Goal: Information Seeking & Learning: Learn about a topic

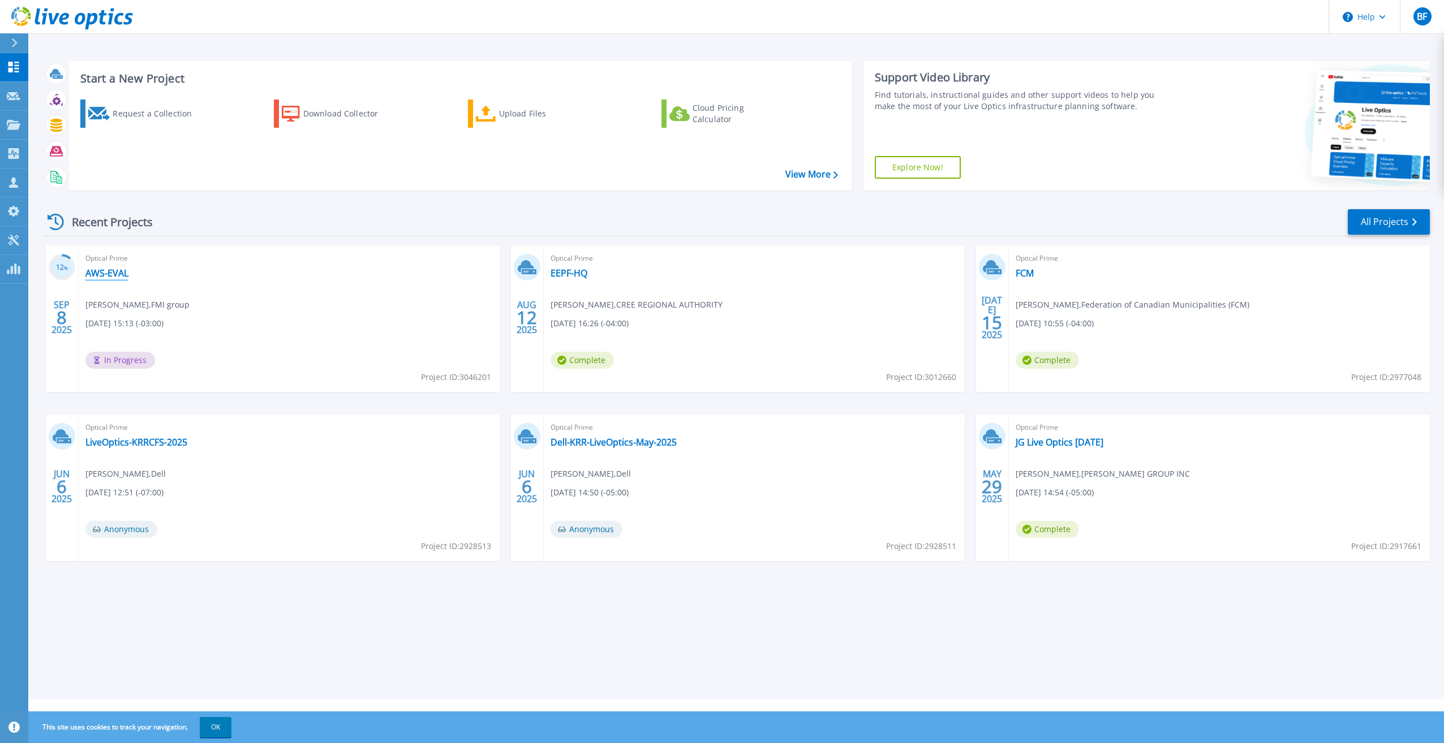
click at [104, 275] on link "AWS-EVAL" at bounding box center [106, 273] width 43 height 11
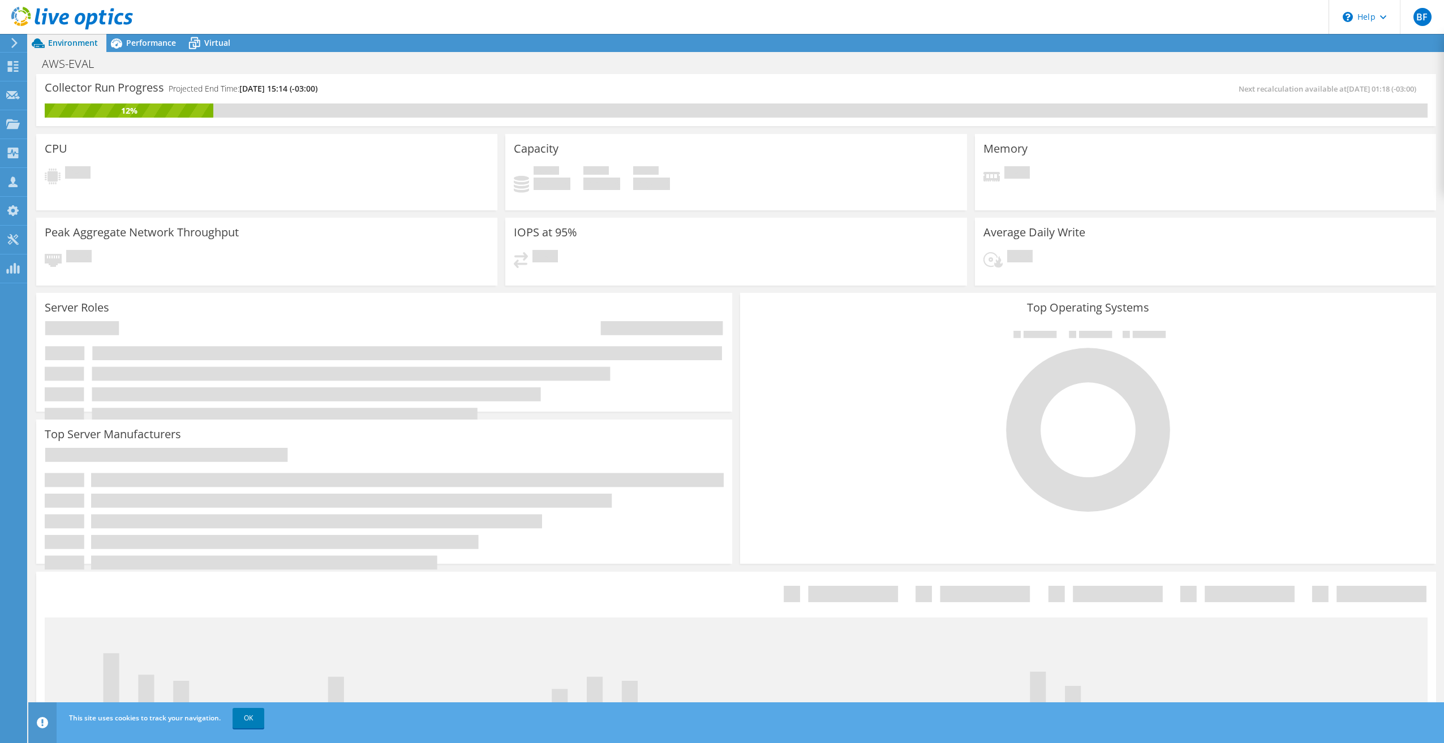
click at [140, 33] on header "BF Partner Team Member [PERSON_NAME] [EMAIL_ADDRESS][DOMAIN_NAME] tpoint My Pro…" at bounding box center [722, 17] width 1444 height 34
click at [131, 39] on span "Performance" at bounding box center [151, 42] width 50 height 11
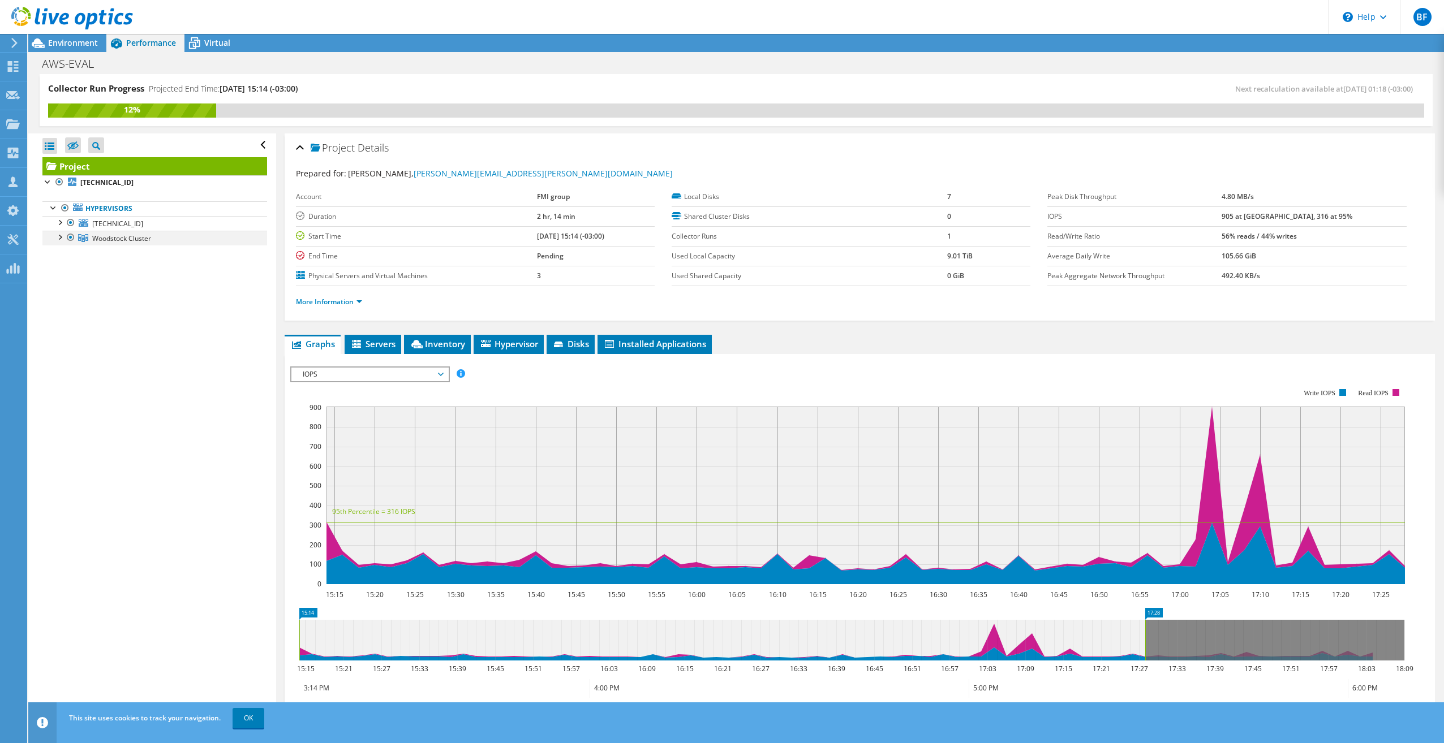
click at [61, 235] on div at bounding box center [59, 236] width 11 height 11
click at [60, 223] on div at bounding box center [59, 221] width 11 height 11
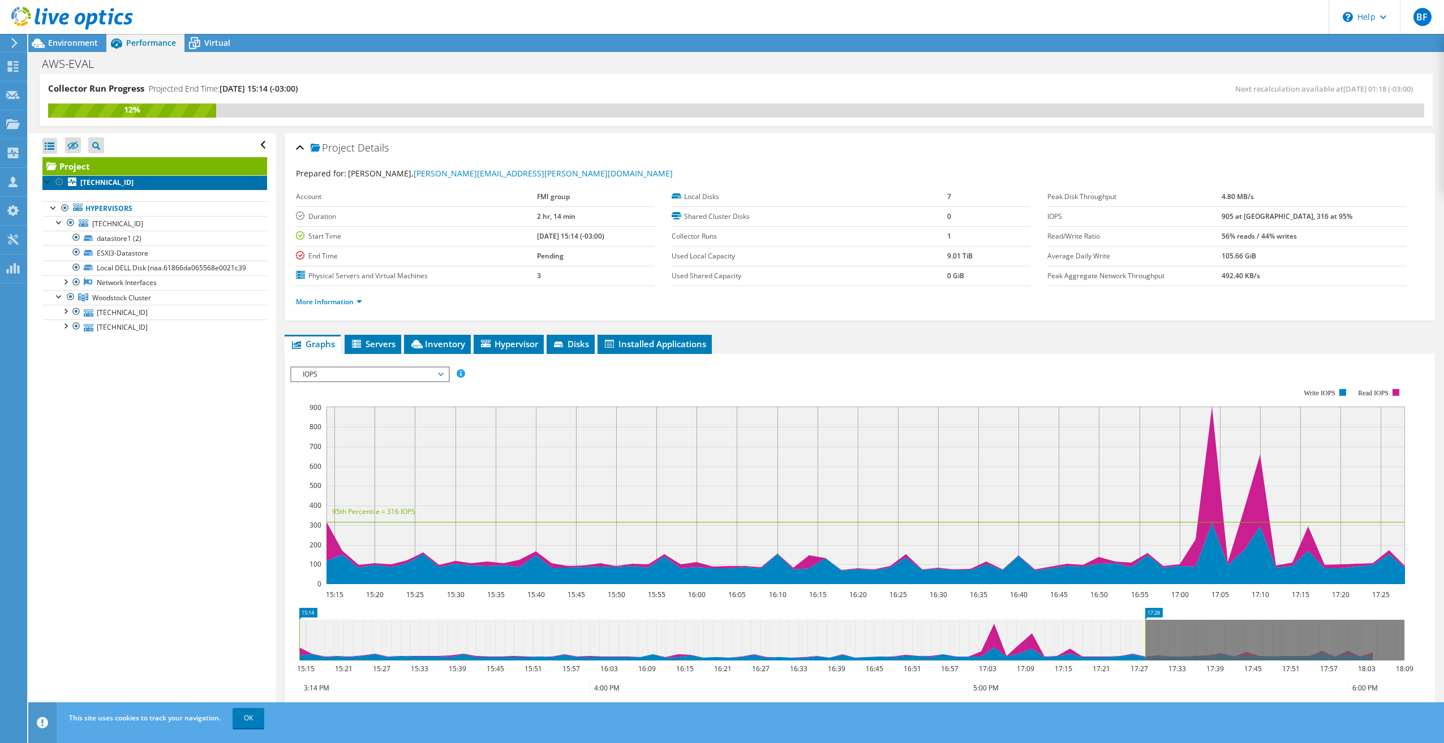
click at [86, 179] on b "[TECHNICAL_ID]" at bounding box center [106, 183] width 53 height 10
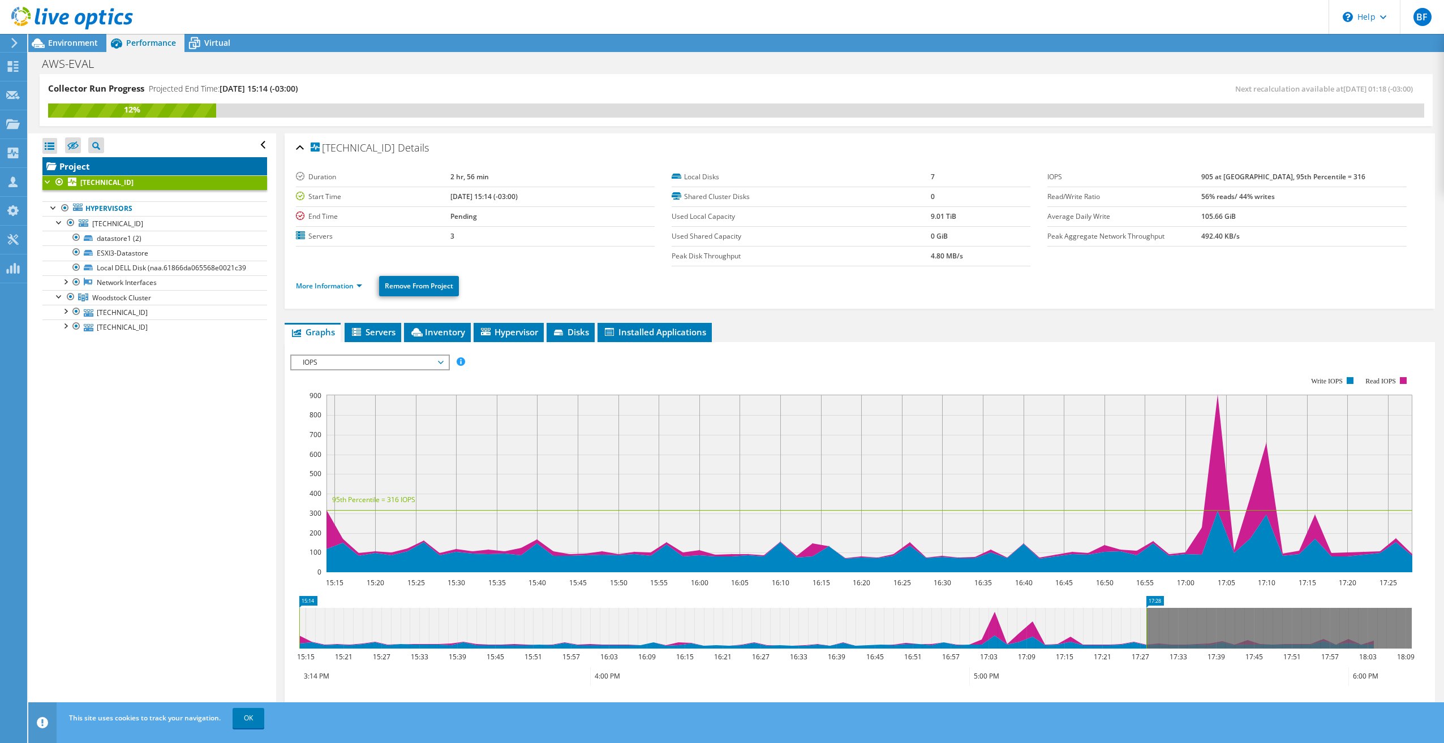
click at [69, 163] on link "Project" at bounding box center [154, 166] width 225 height 18
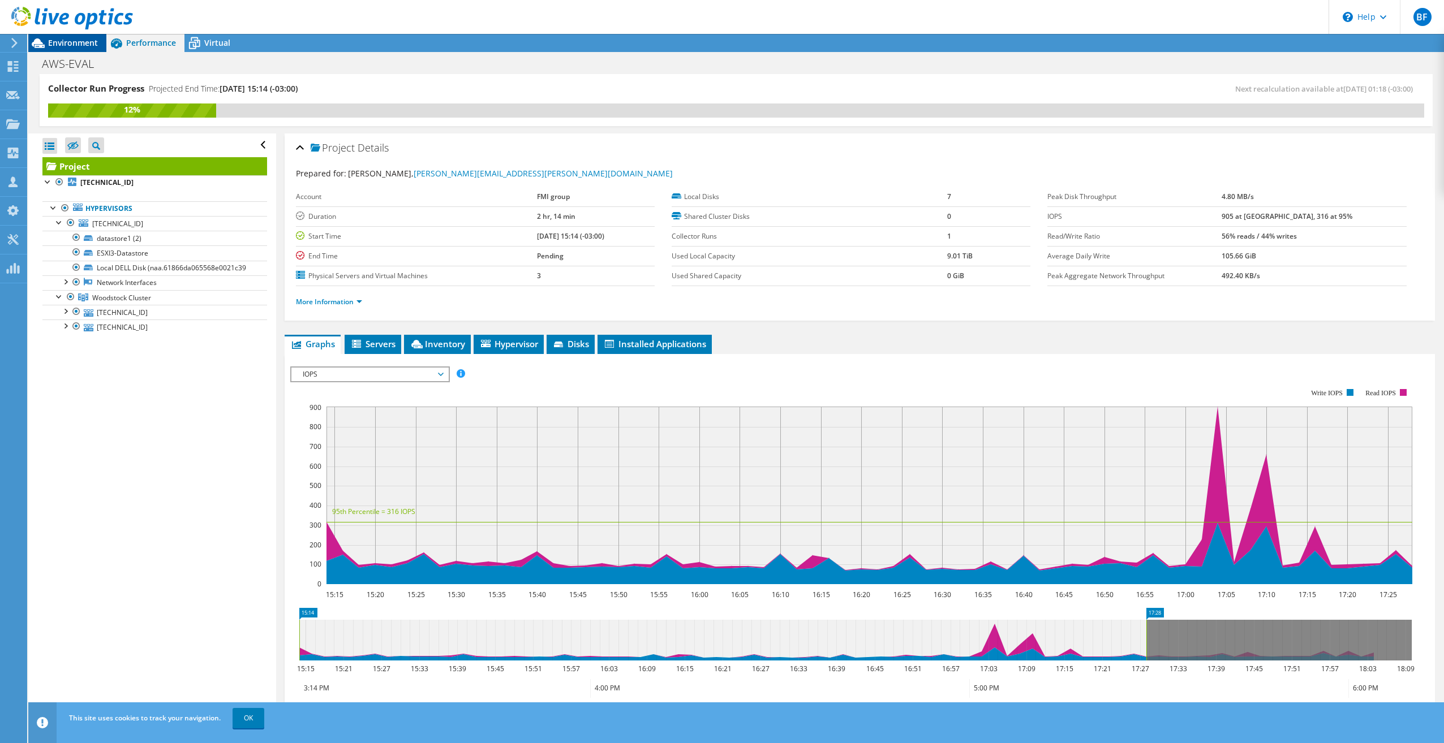
click at [70, 45] on span "Environment" at bounding box center [73, 42] width 50 height 11
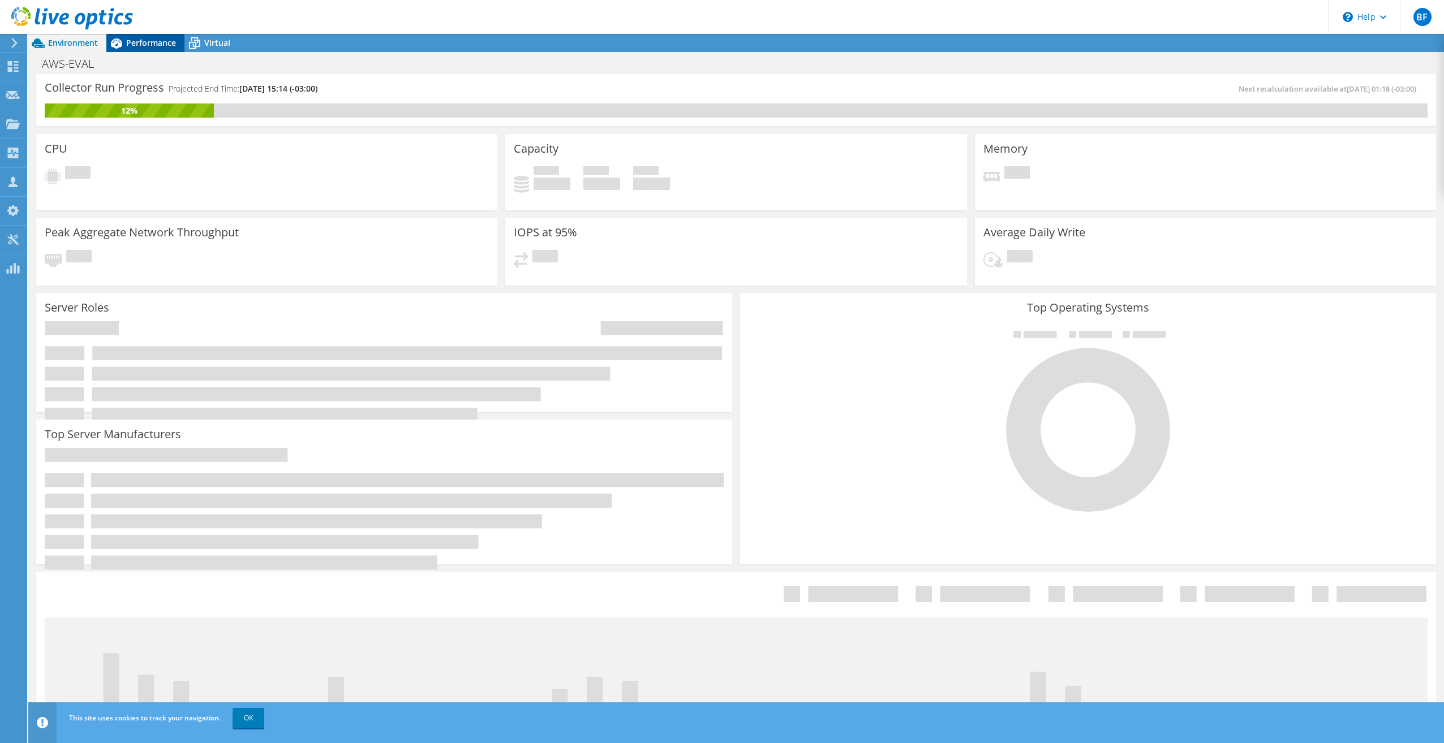
click at [148, 41] on span "Performance" at bounding box center [151, 42] width 50 height 11
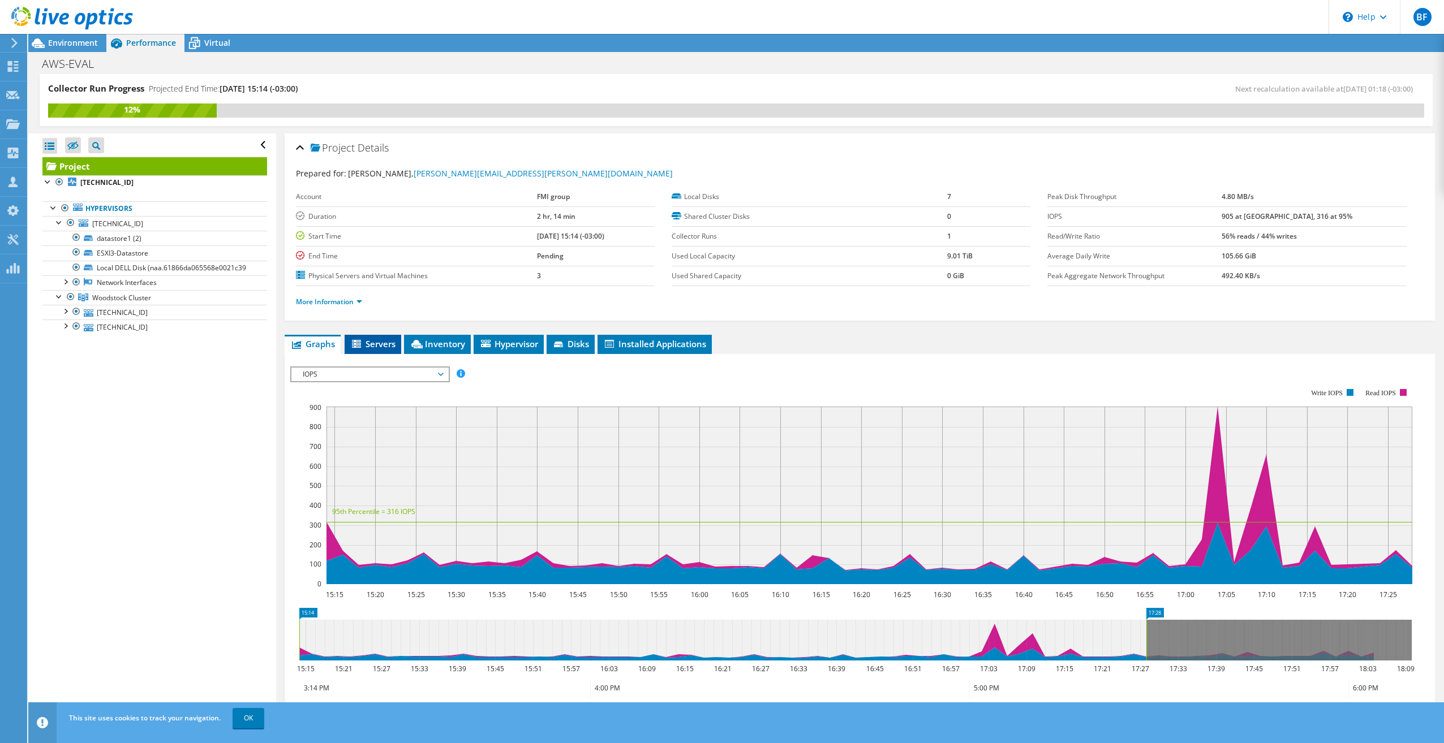
click at [370, 345] on span "Servers" at bounding box center [372, 343] width 45 height 11
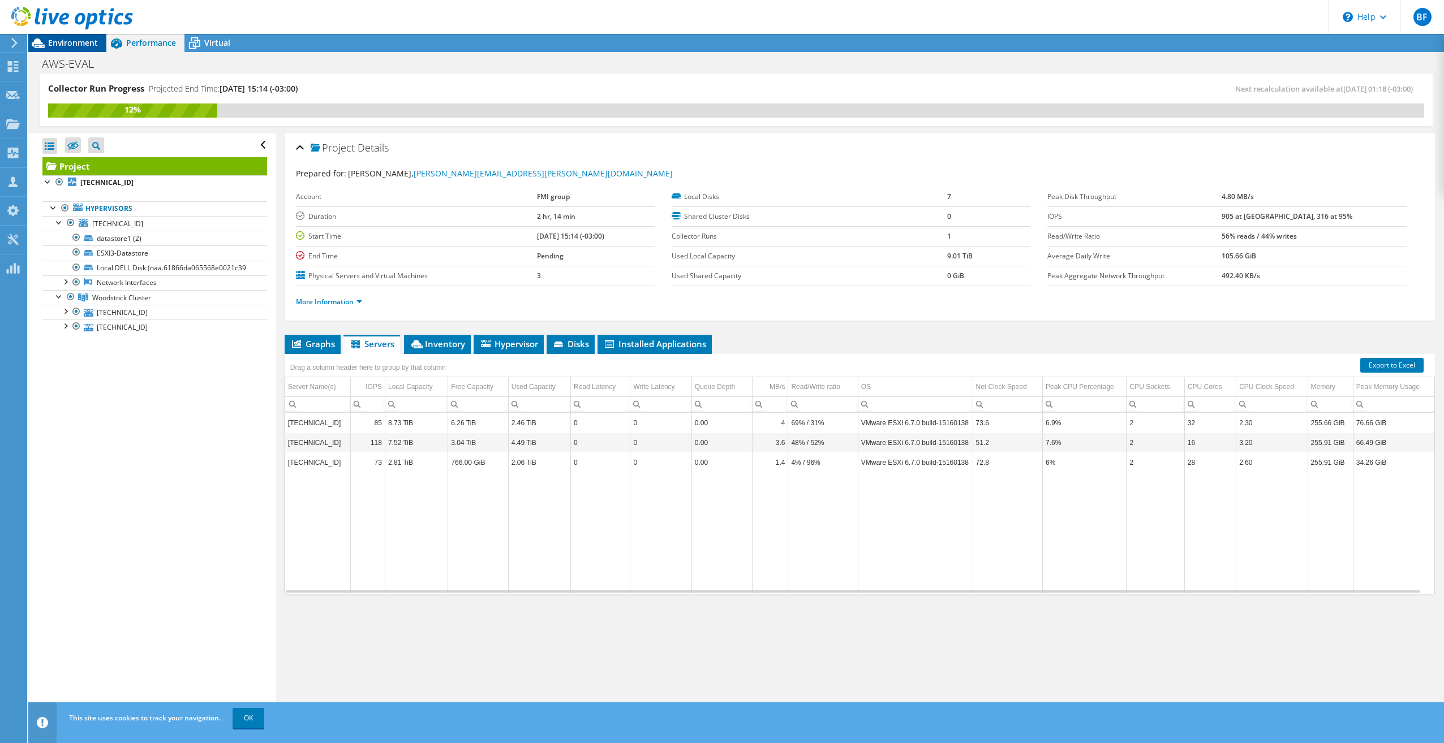
click at [73, 42] on span "Environment" at bounding box center [73, 42] width 50 height 11
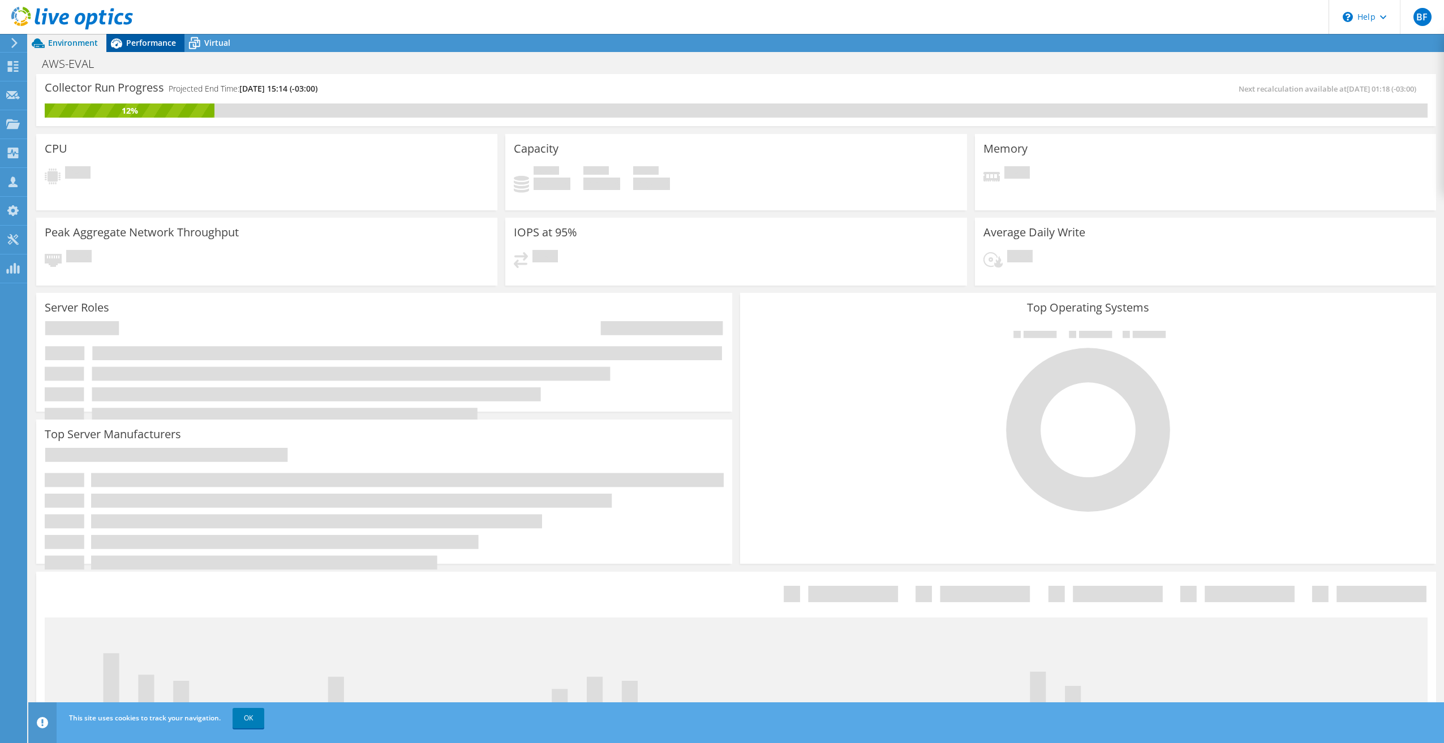
click at [152, 48] on span "Performance" at bounding box center [151, 42] width 50 height 11
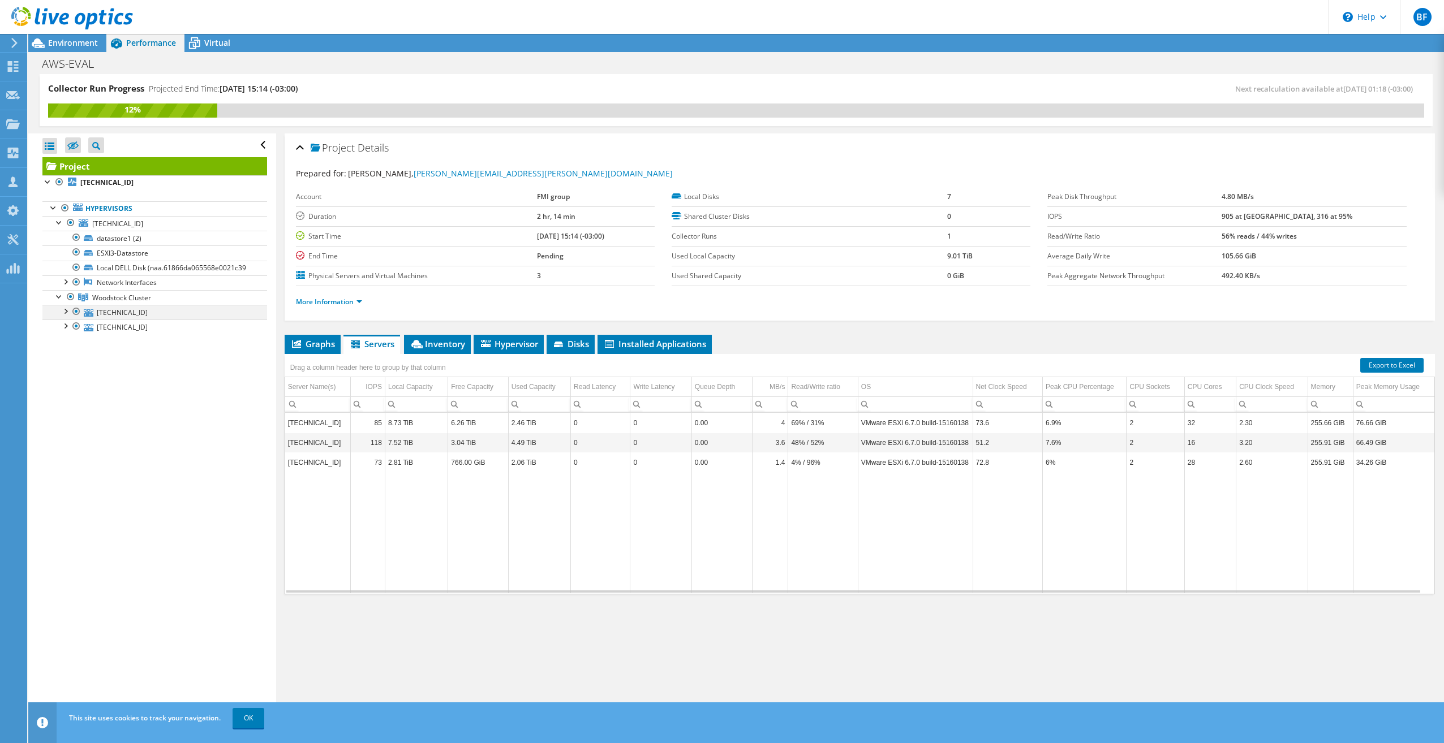
click at [65, 313] on div at bounding box center [64, 310] width 11 height 11
click at [103, 296] on span "Woodstock Cluster" at bounding box center [121, 298] width 59 height 10
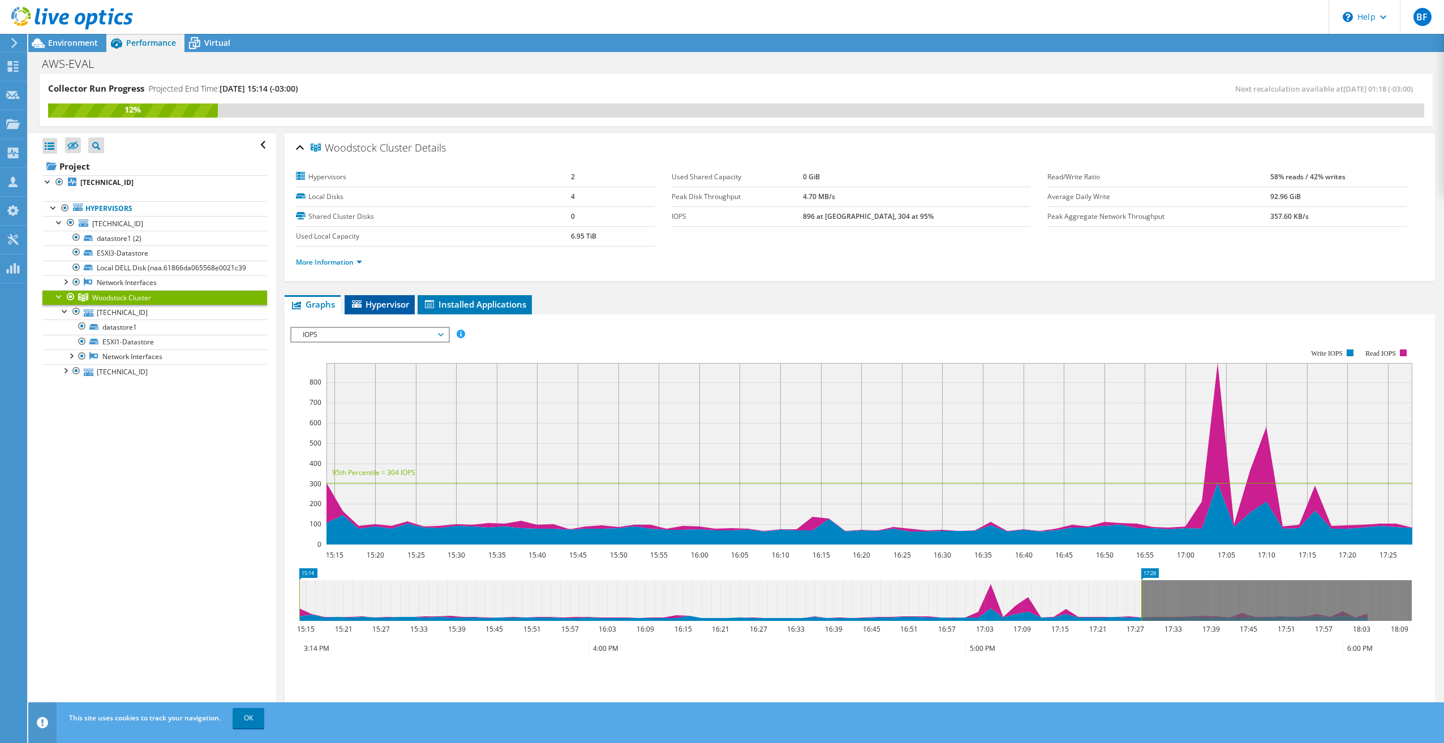
click at [372, 300] on span "Hypervisor" at bounding box center [379, 304] width 59 height 11
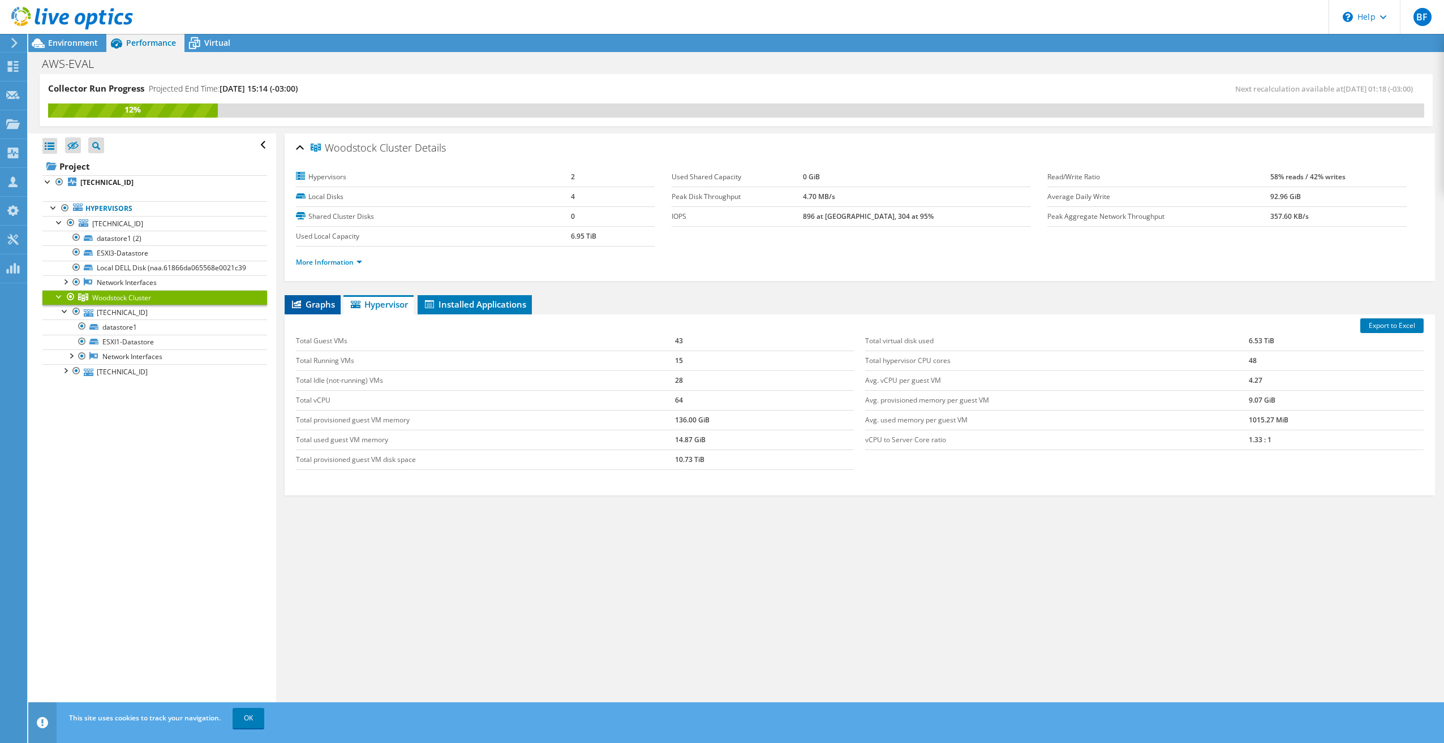
click at [312, 306] on span "Graphs" at bounding box center [312, 304] width 45 height 11
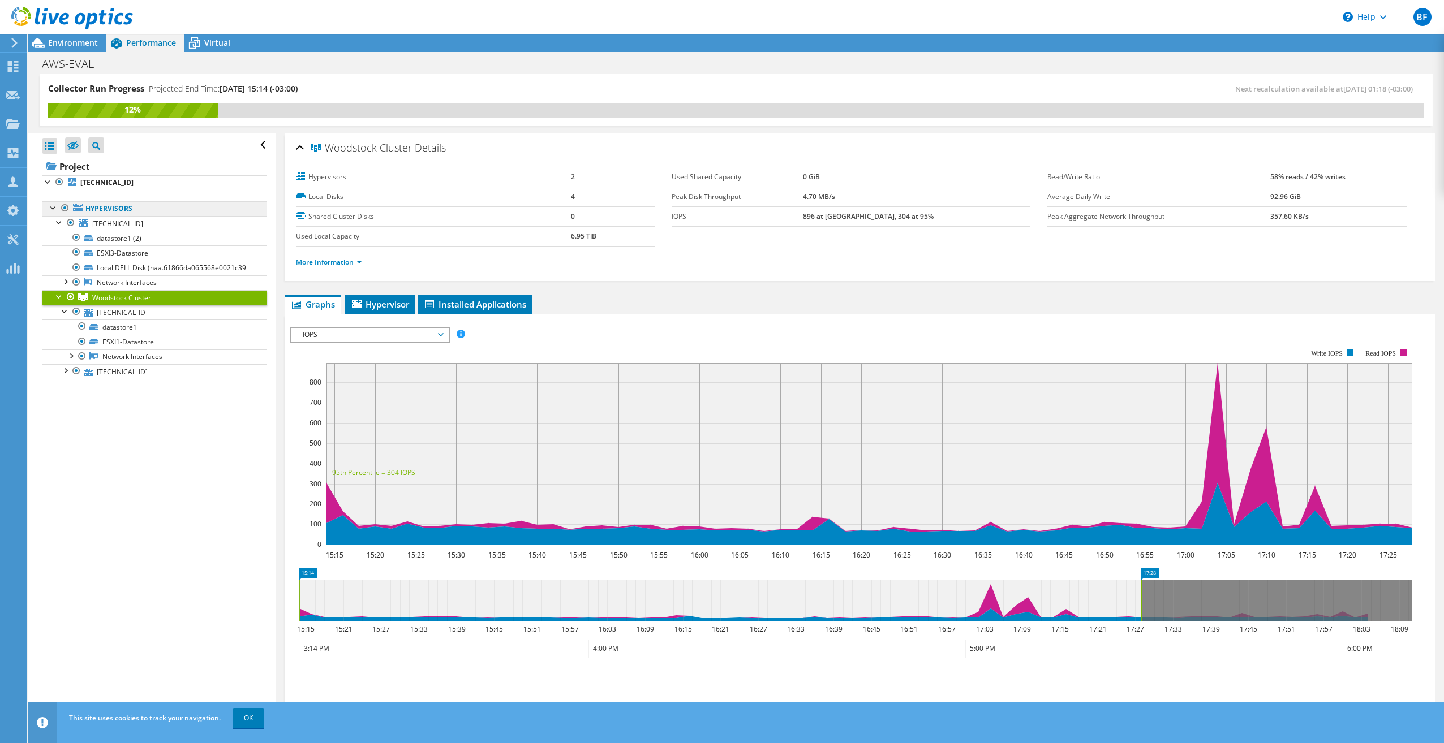
click at [92, 207] on link "Hypervisors" at bounding box center [154, 208] width 225 height 15
click at [81, 208] on icon at bounding box center [78, 207] width 10 height 7
click at [92, 184] on b "[TECHNICAL_ID]" at bounding box center [106, 183] width 53 height 10
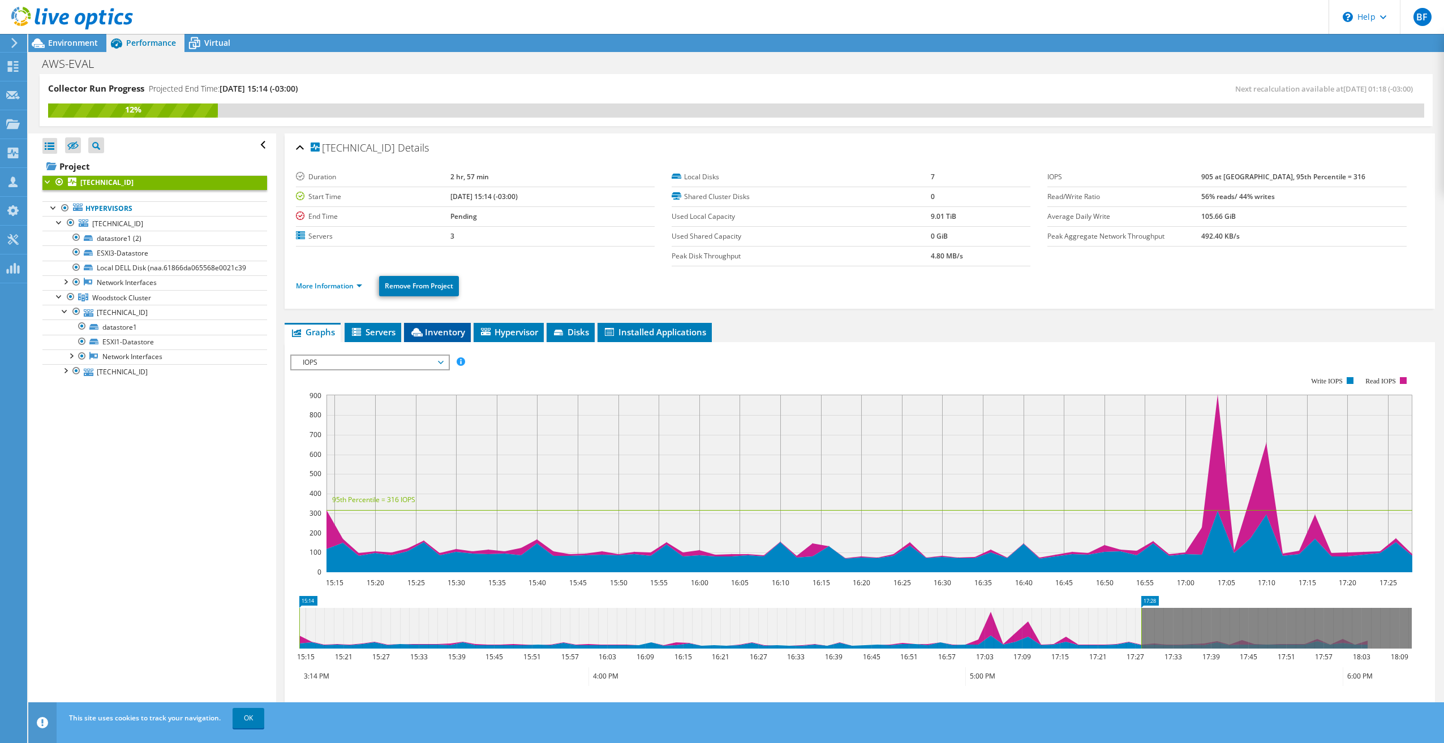
click at [435, 335] on span "Inventory" at bounding box center [437, 331] width 55 height 11
